Goal: Task Accomplishment & Management: Manage account settings

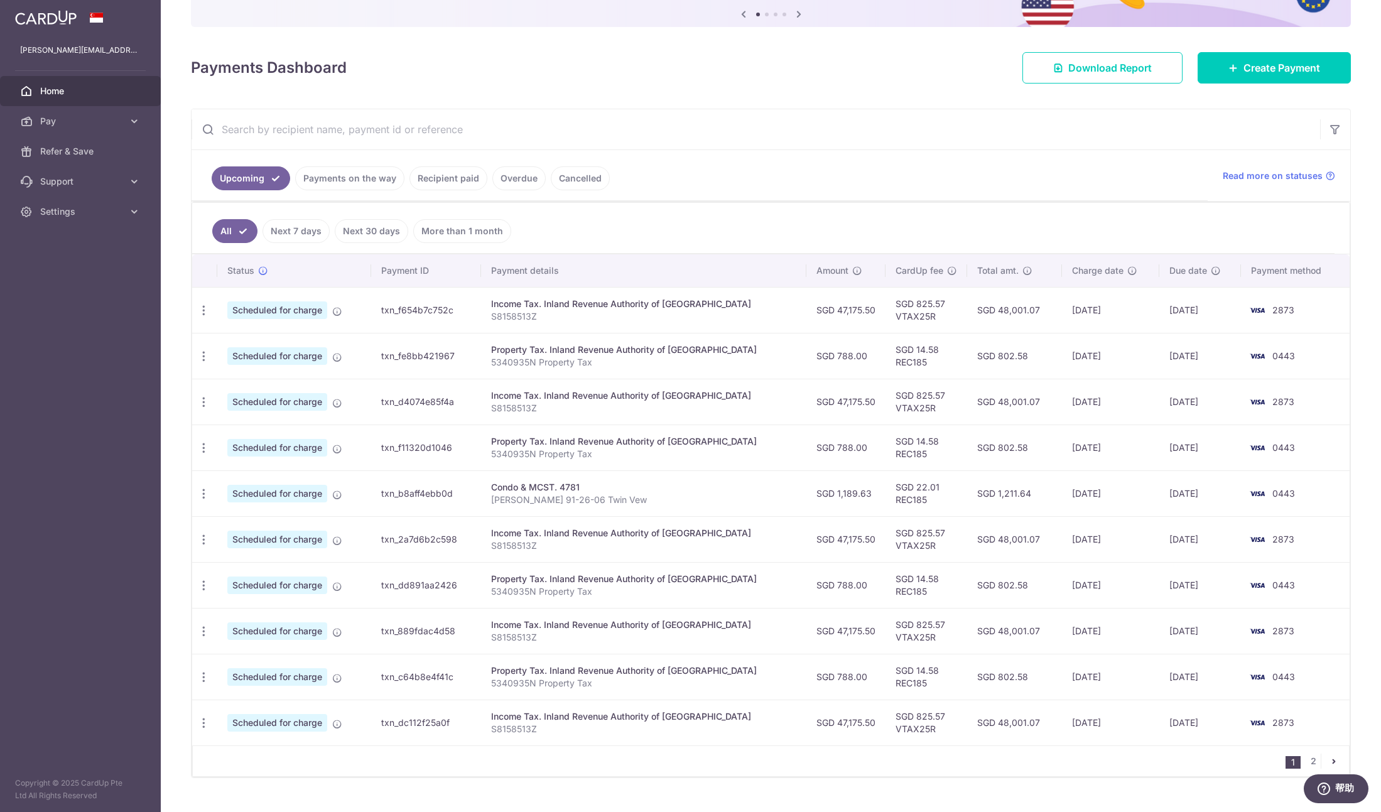
scroll to position [159, 0]
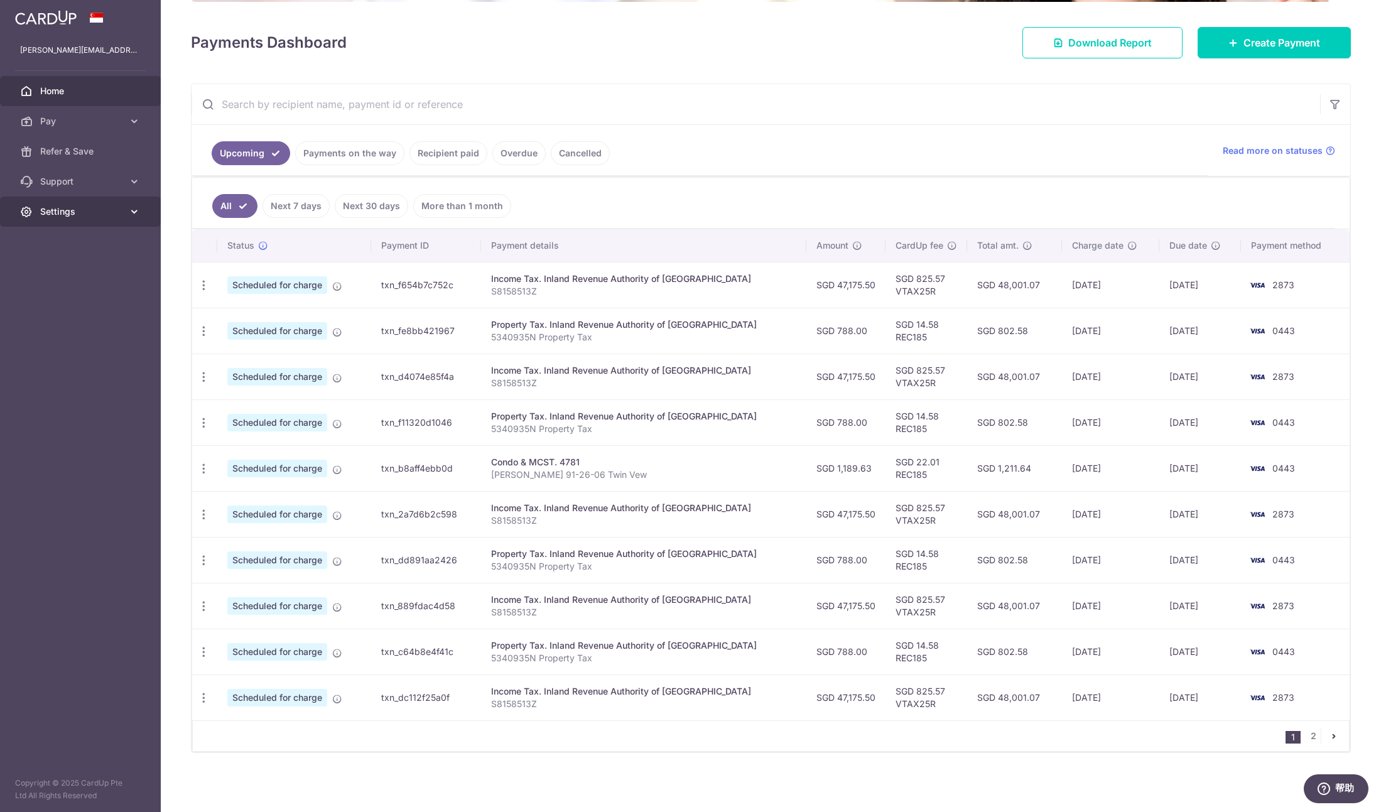
click at [76, 216] on span "Settings" at bounding box center [81, 211] width 83 height 13
click at [85, 273] on span "Logout" at bounding box center [81, 272] width 83 height 13
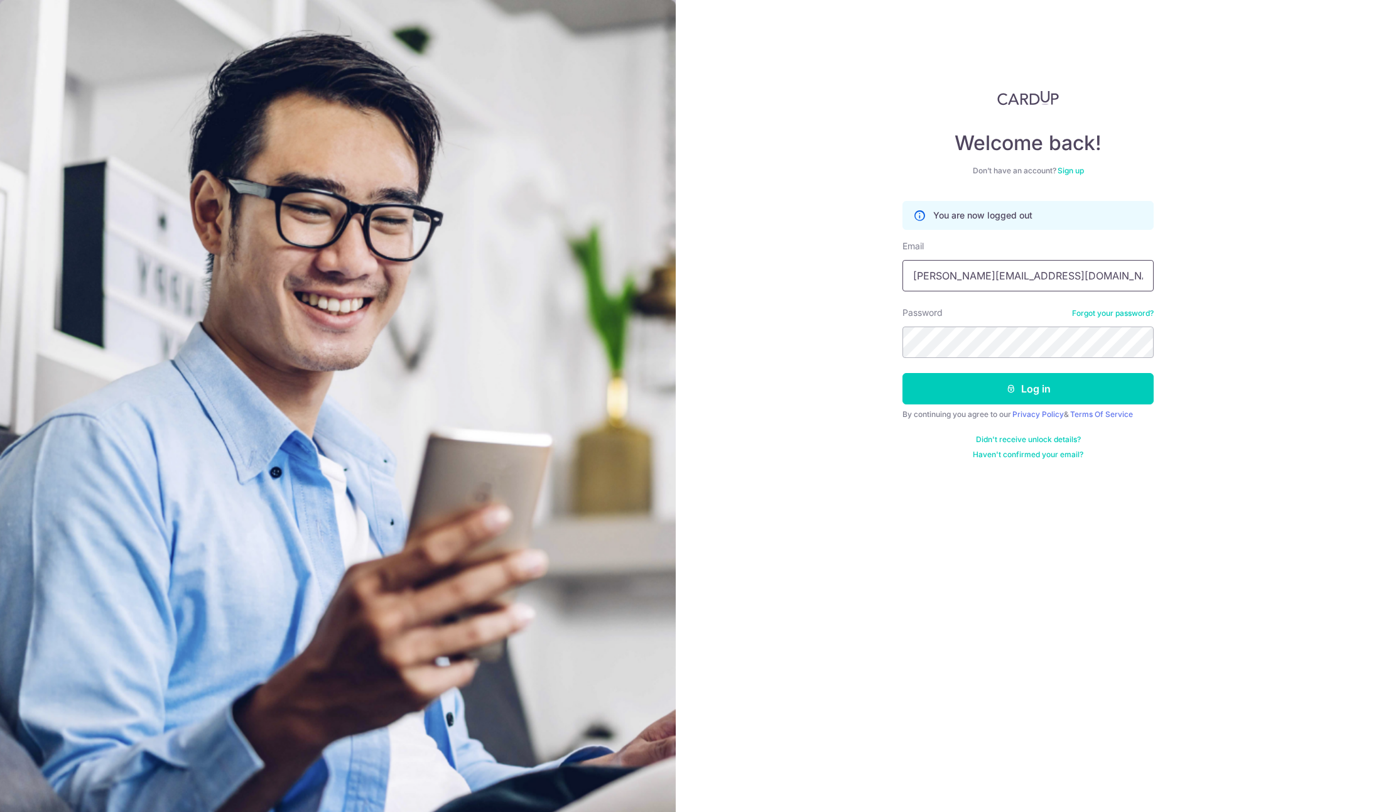
click at [982, 271] on input "[PERSON_NAME][EMAIL_ADDRESS][DOMAIN_NAME]" at bounding box center [1028, 275] width 251 height 31
type input "tinahww@gmail.com"
click at [989, 377] on button "Log in" at bounding box center [1028, 388] width 251 height 31
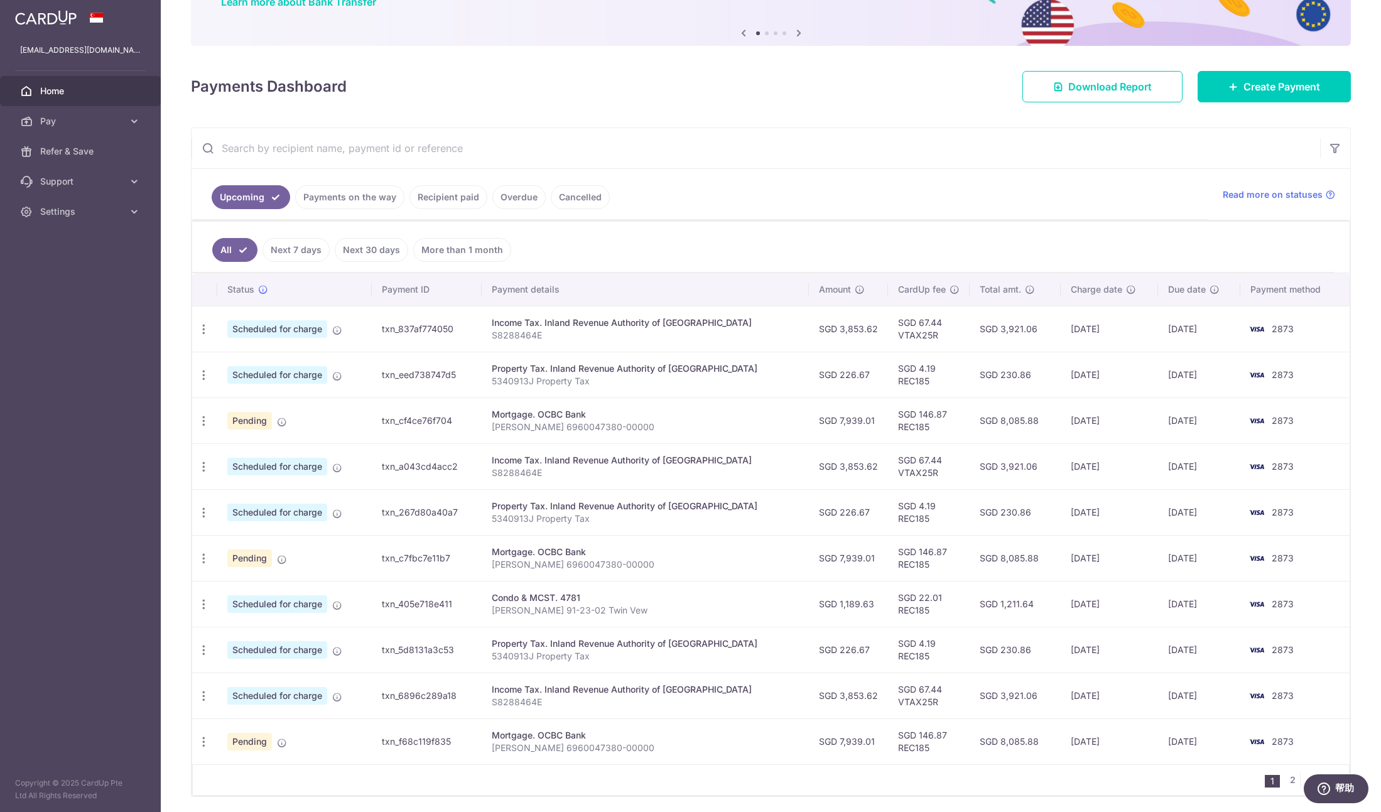
scroll to position [117, 0]
